Goal: Task Accomplishment & Management: Manage account settings

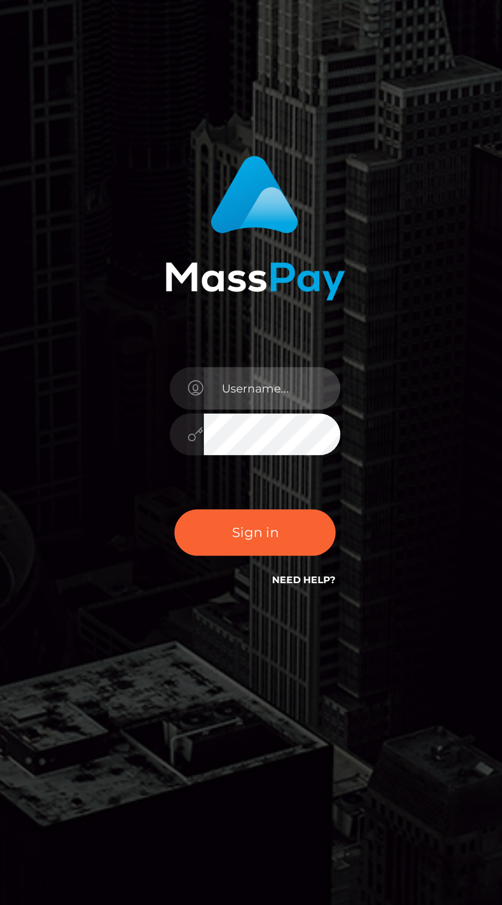
click at [256, 467] on input "text" at bounding box center [260, 455] width 74 height 23
type input "martina@gsundsi.at"
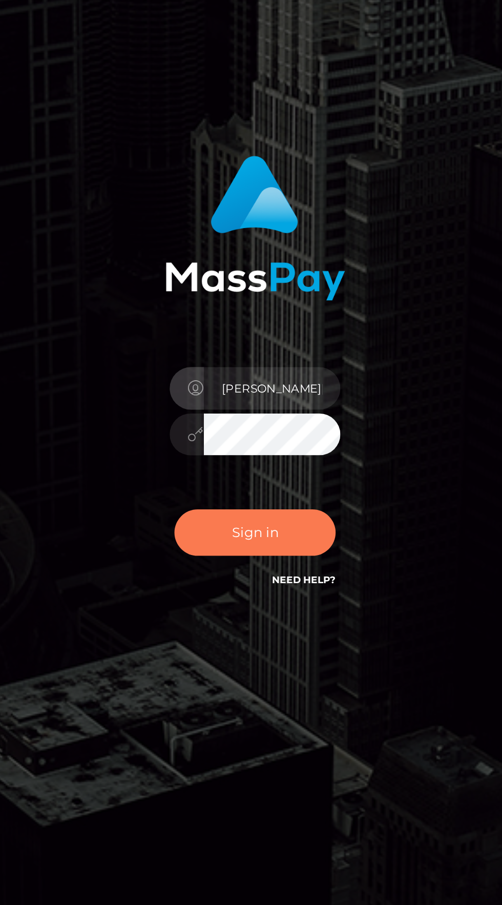
click at [271, 546] on button "Sign in" at bounding box center [251, 533] width 87 height 25
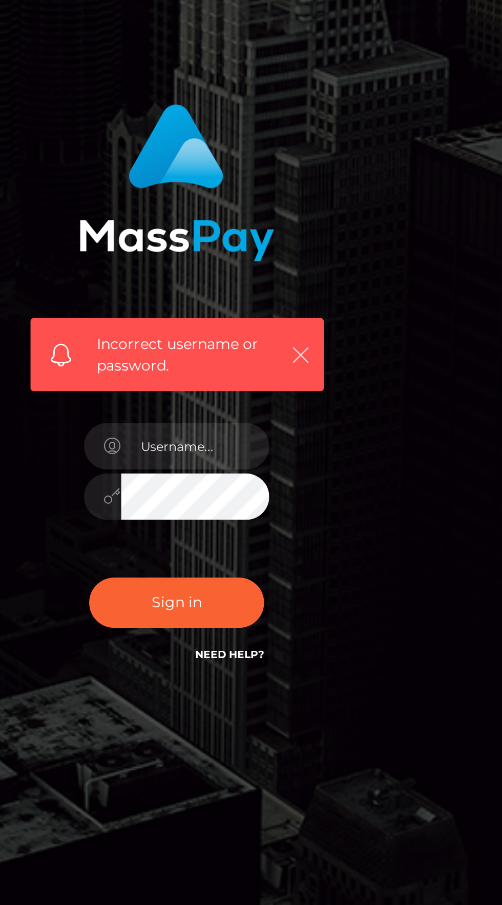
click at [310, 438] on icon "button" at bounding box center [313, 432] width 10 height 10
click at [316, 438] on icon "button" at bounding box center [313, 432] width 10 height 10
click at [309, 438] on icon "button" at bounding box center [313, 432] width 10 height 10
click at [315, 438] on icon "button" at bounding box center [313, 432] width 10 height 10
